Goal: Task Accomplishment & Management: Manage account settings

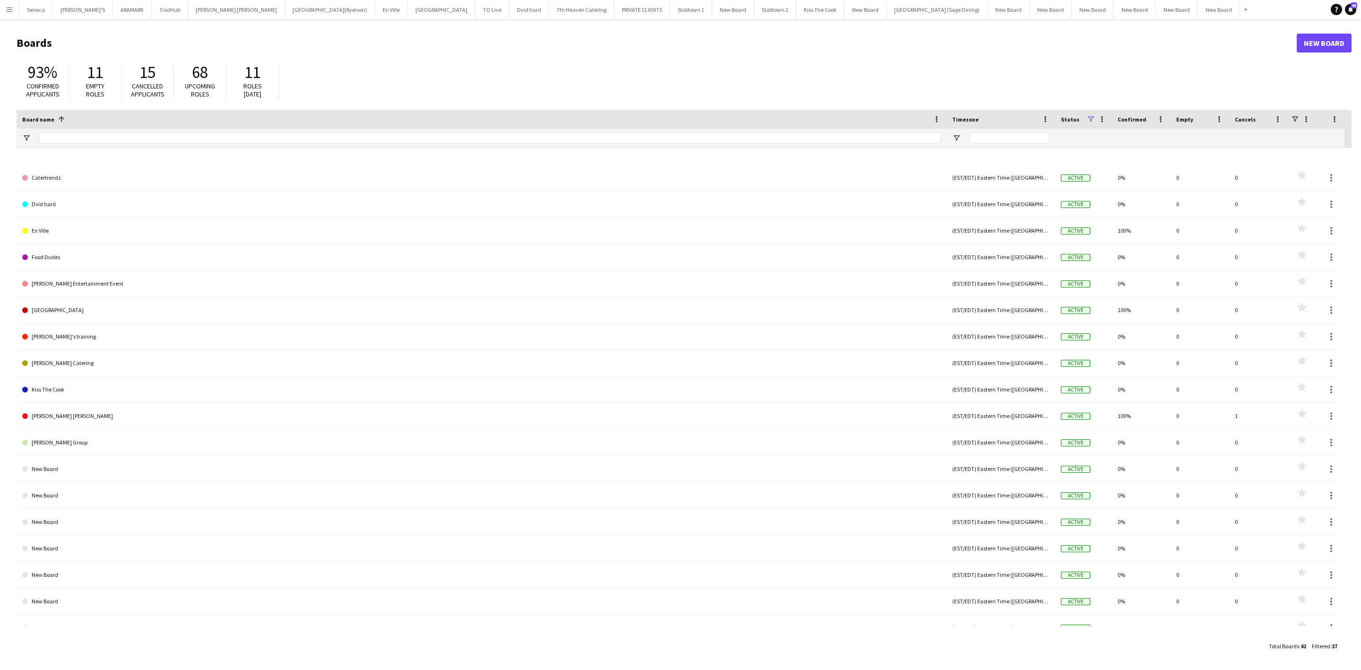
scroll to position [354, 0]
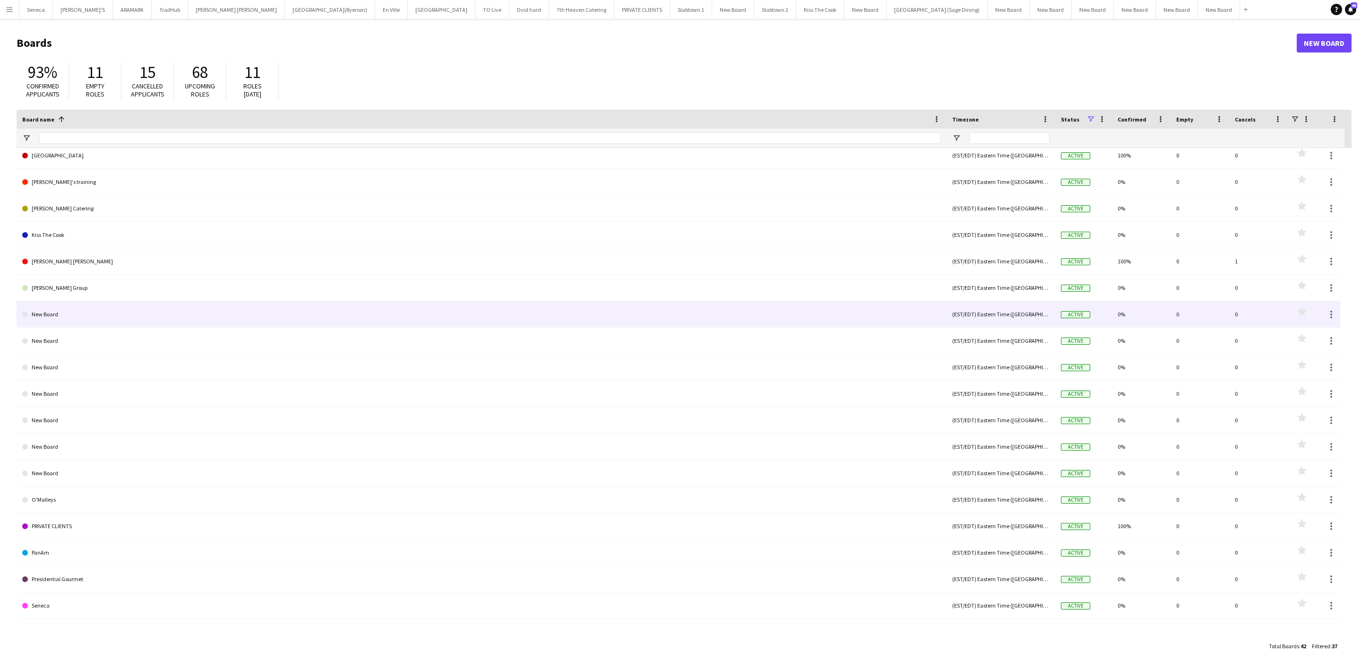
click at [53, 312] on link "New Board" at bounding box center [481, 314] width 919 height 26
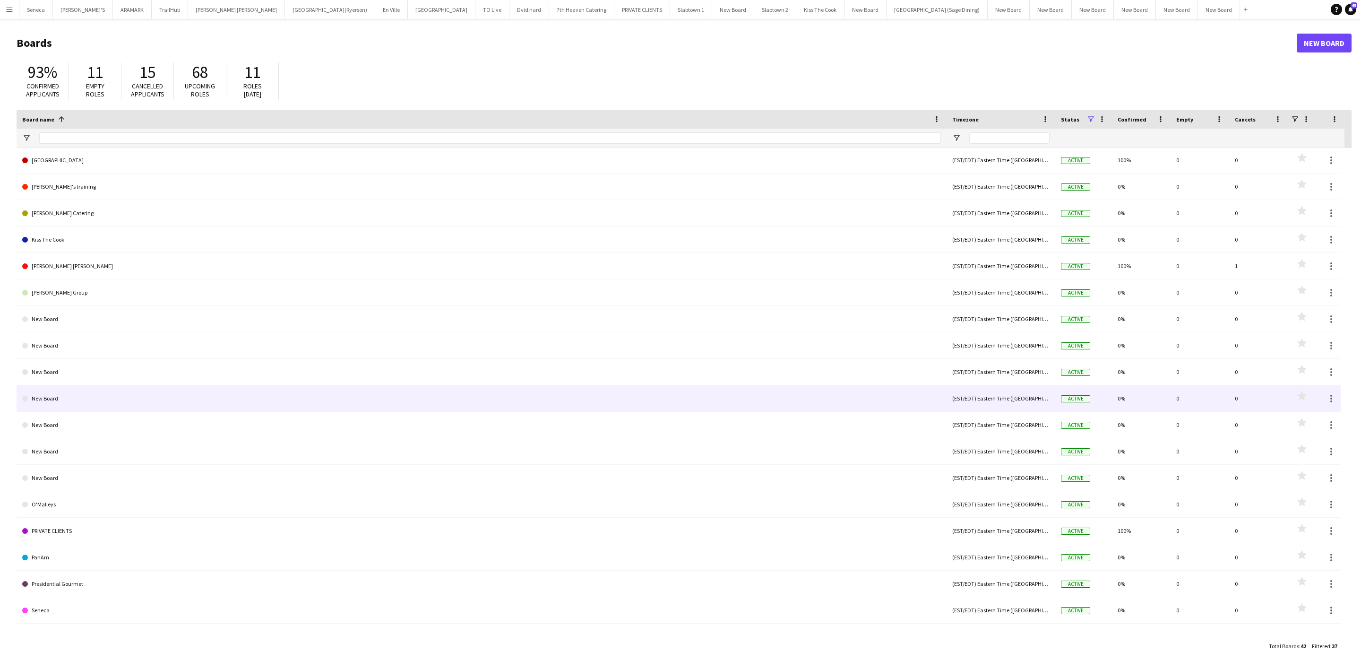
click at [80, 400] on link "New Board" at bounding box center [481, 398] width 919 height 26
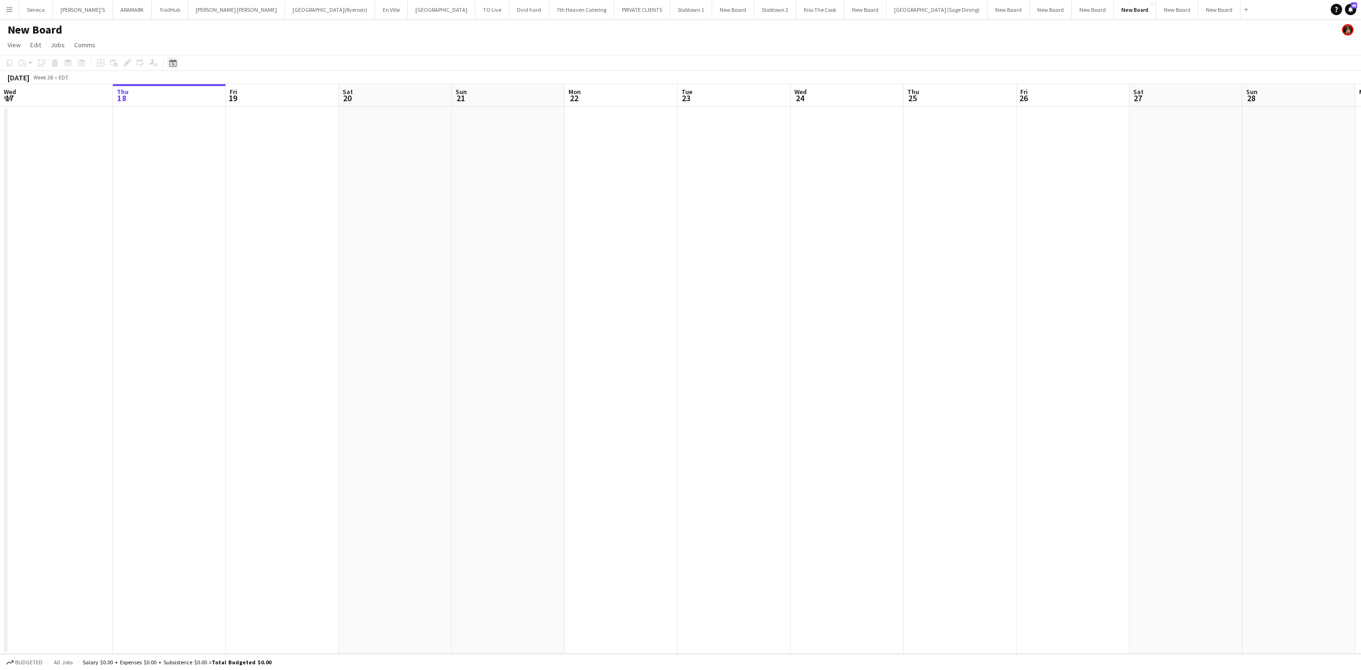
click at [171, 60] on icon "Date picker" at bounding box center [173, 63] width 8 height 8
click at [231, 96] on span "Previous month" at bounding box center [229, 95] width 19 height 19
click at [128, 164] on app-date-cell at bounding box center [169, 380] width 113 height 547
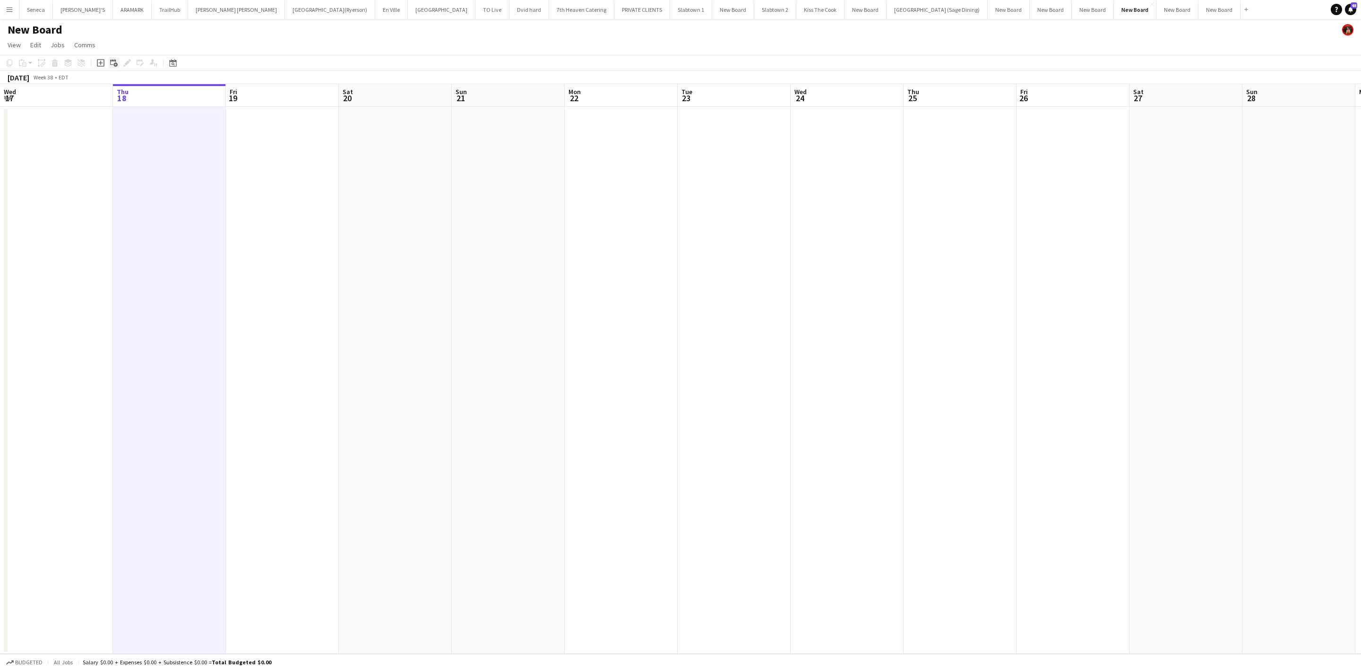
click at [111, 58] on div "Add linked Job" at bounding box center [113, 62] width 11 height 11
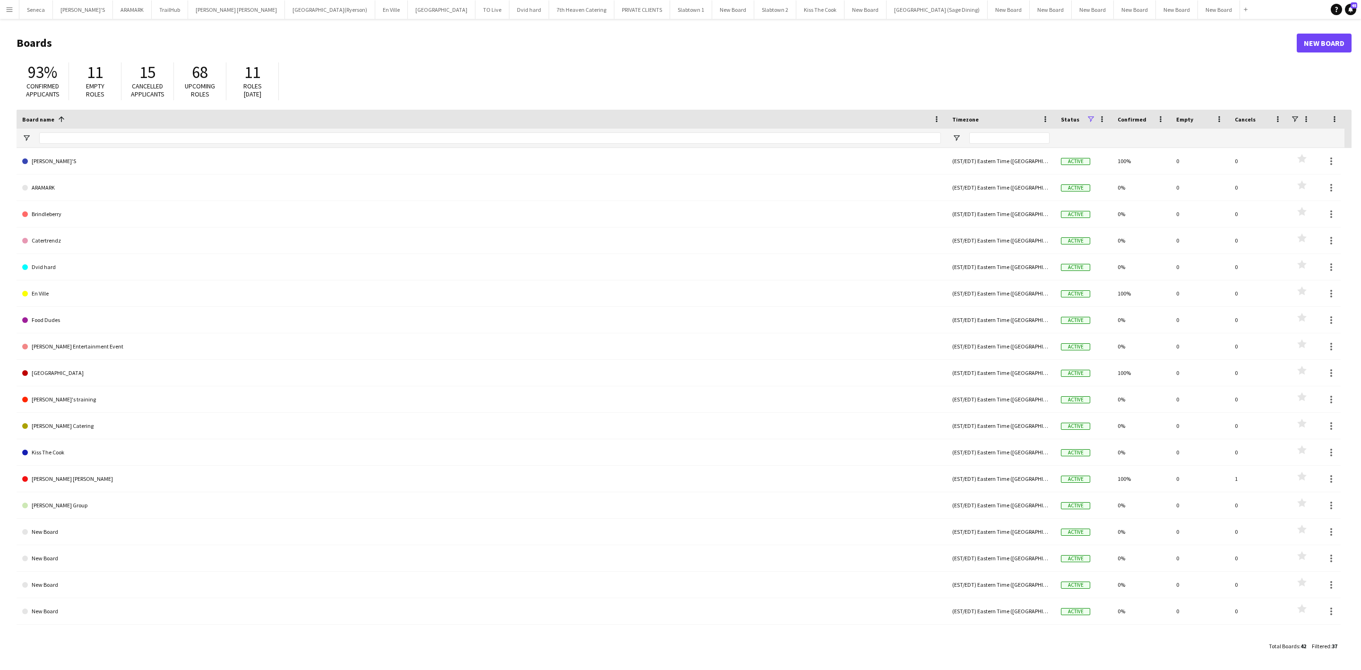
click at [10, 10] on app-icon "Menu" at bounding box center [10, 10] width 8 height 8
click at [121, 51] on link "All jobs" at bounding box center [142, 51] width 95 height 19
click at [397, 59] on div "93% Confirmed applicants 11 Empty roles 15 Cancelled applicants 68 Upcoming rol…" at bounding box center [684, 84] width 1335 height 52
click at [12, 13] on button "Menu" at bounding box center [9, 9] width 19 height 19
click at [133, 48] on link "My Workforce" at bounding box center [142, 51] width 95 height 19
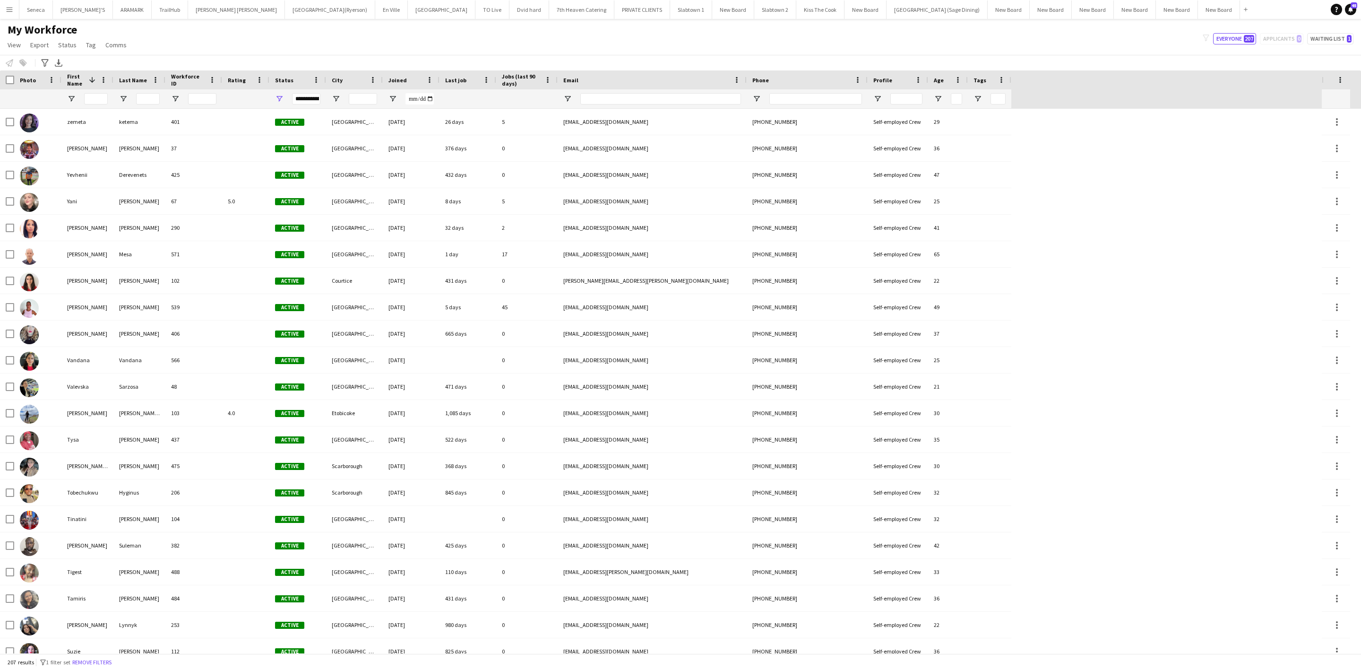
click at [69, 83] on span "First Name" at bounding box center [76, 80] width 18 height 14
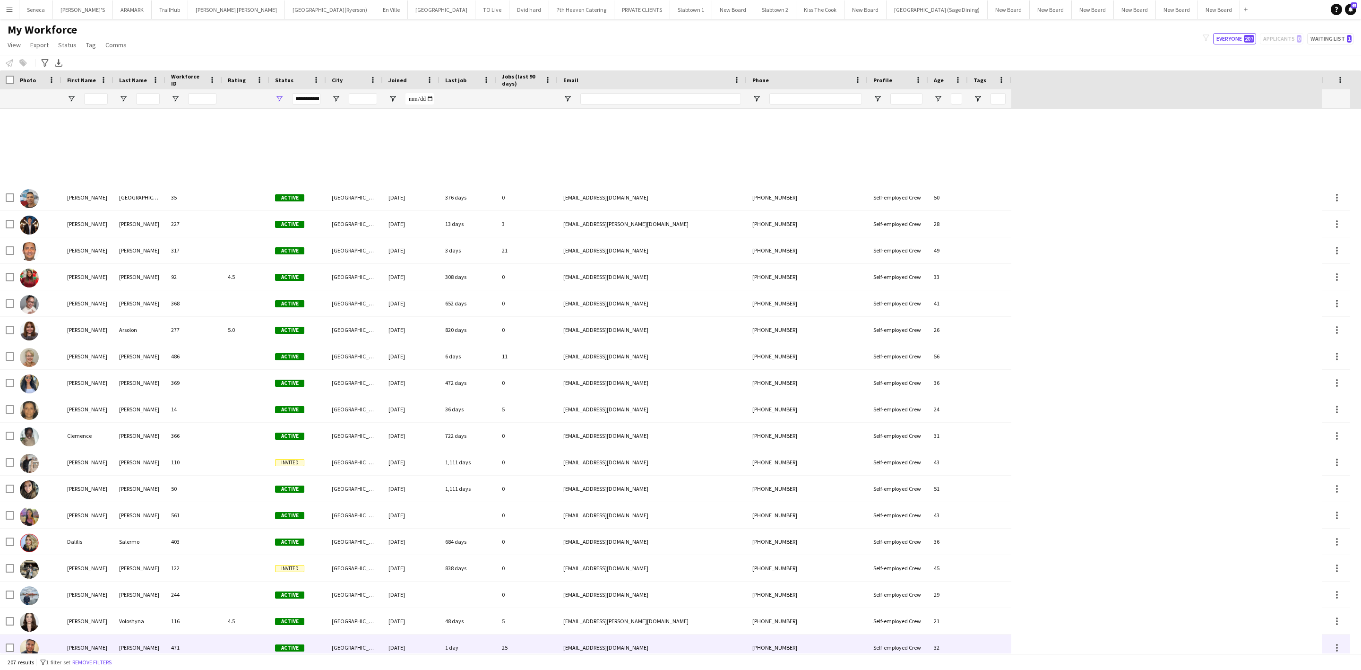
scroll to position [1403, 0]
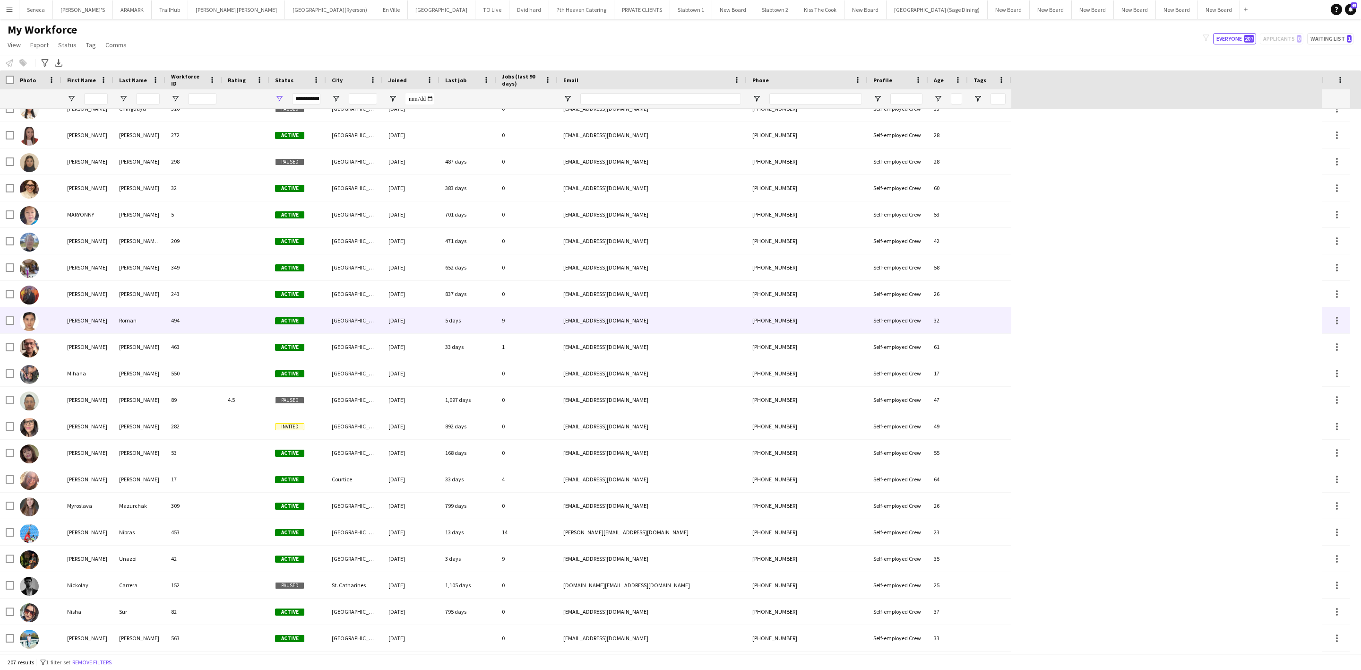
click at [94, 321] on div "[PERSON_NAME]" at bounding box center [87, 320] width 52 height 26
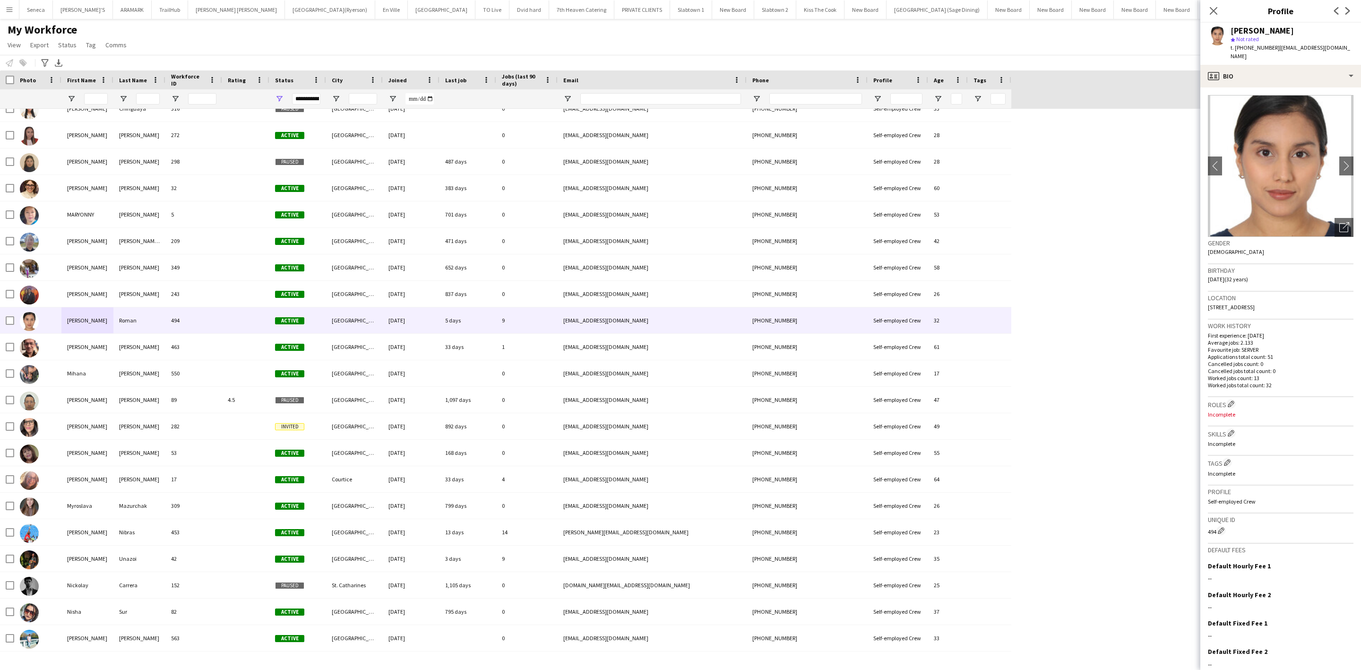
drag, startPoint x: 1272, startPoint y: 47, endPoint x: 1349, endPoint y: 47, distance: 77.0
click at [1349, 47] on app-profile-header "[PERSON_NAME] star Not rated t. [PHONE_NUMBER] | [EMAIL_ADDRESS][DOMAIN_NAME]" at bounding box center [1280, 44] width 161 height 42
copy span "[EMAIL_ADDRESS][DOMAIN_NAME]"
